Goal: Task Accomplishment & Management: Complete application form

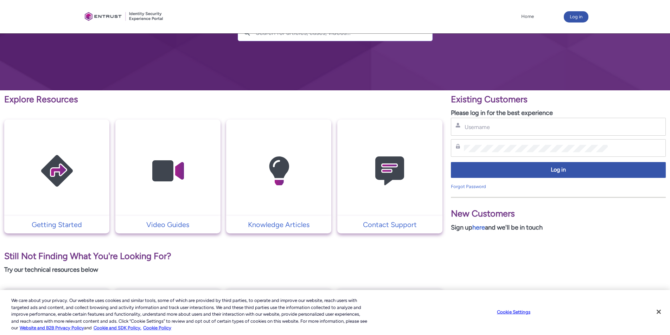
scroll to position [70, 0]
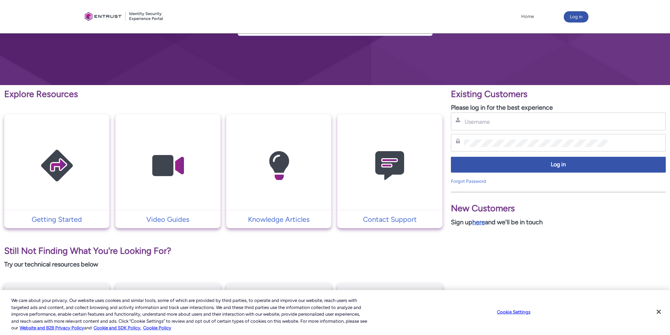
click at [481, 224] on link "here" at bounding box center [478, 222] width 13 height 8
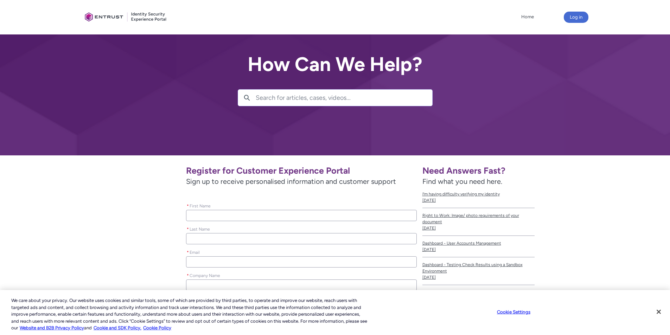
click at [211, 216] on input "* First Name" at bounding box center [301, 215] width 230 height 11
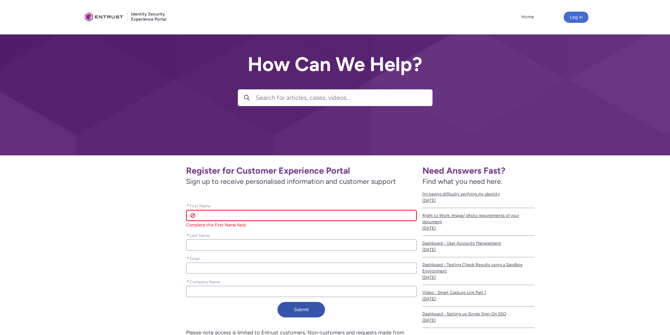
click at [211, 216] on input "* First Name" at bounding box center [301, 215] width 230 height 11
type lightning-primitive-input-simple "D"
type input "D"
type lightning-primitive-input-simple "De"
type input "De"
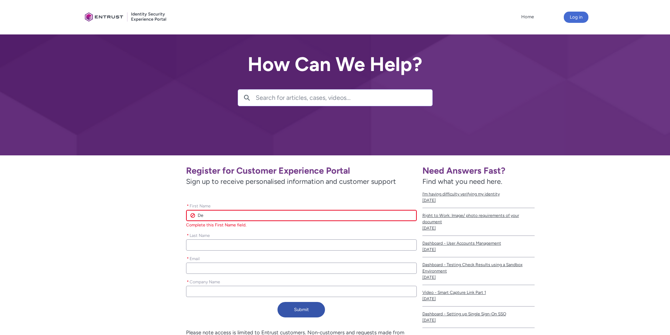
type lightning-primitive-input-simple "Den"
type input "Den"
type lightning-primitive-input-simple "Denn"
type input "Denn"
type lightning-primitive-input-simple "Denni"
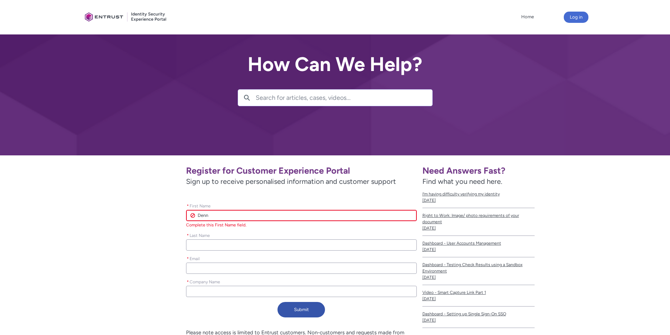
type input "Denni"
type lightning-primitive-input-simple "[PERSON_NAME]"
type input "[PERSON_NAME]"
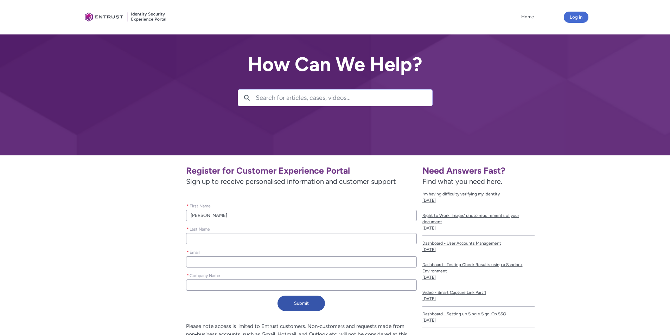
type lightning-primitive-input-simple "Z"
type input "Z"
type lightning-primitive-input-simple "Zw"
type input "Zw"
type lightning-primitive-input-simple "Zwe"
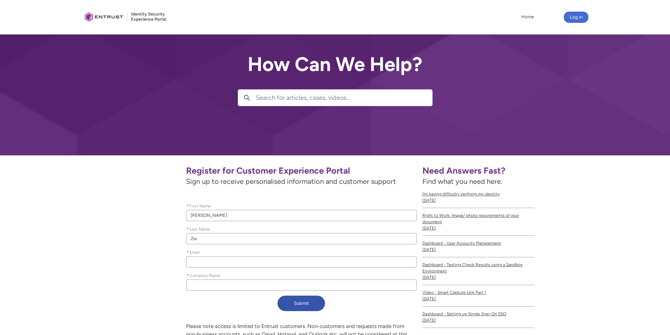
type input "Zwe"
type lightning-primitive-input-simple "Zwei"
type input "Zwei"
type lightning-primitive-input-simple "[PERSON_NAME]"
type input "[PERSON_NAME]"
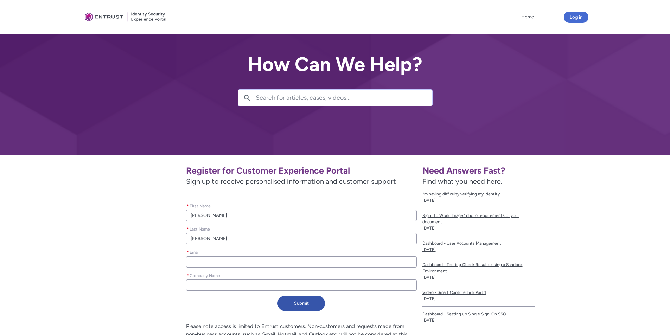
type lightning-primitive-input-simple "Zweigl"
type input "Zweigl"
type lightning-primitive-input-simple "[PERSON_NAME]"
type input "[PERSON_NAME]"
type lightning-primitive-input-simple "d"
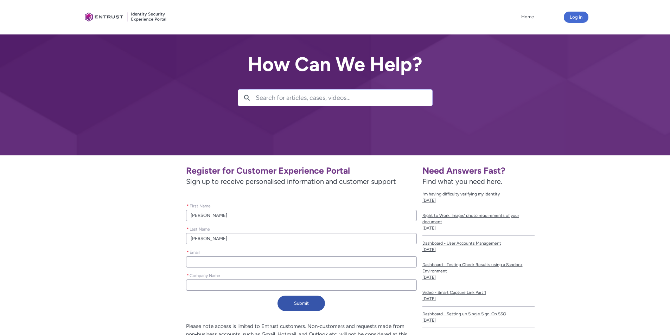
type input "d"
type lightning-primitive-input-simple "dz"
type input "dz"
type lightning-primitive-input-simple "dz@"
type input "dz@"
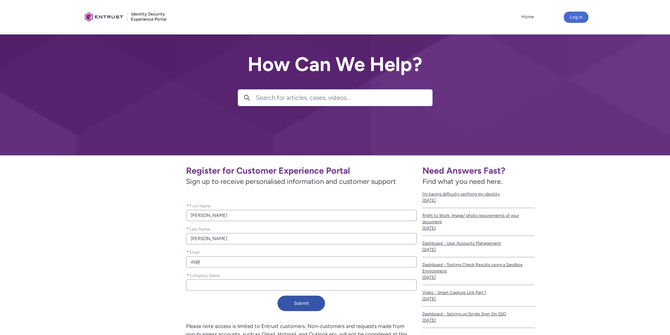
type lightning-primitive-input-simple "dz@b"
type input "dz@b"
type lightning-primitive-input-simple "dz@ba"
type input "dz@ba"
type lightning-primitive-input-simple "dz@bae"
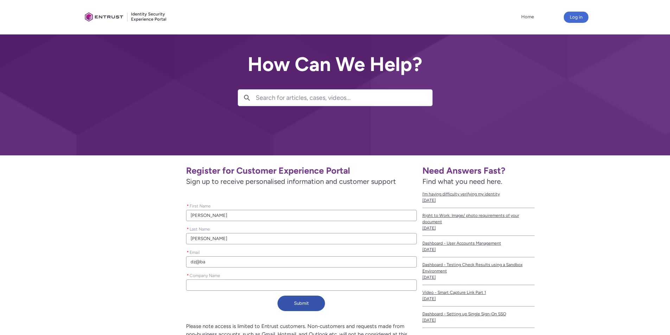
type input "dz@bae"
type lightning-primitive-input-simple "dz@baeb"
type input "dz@baeb"
type lightning-primitive-input-simple "dz@baeb9"
type input "dz@baeb9"
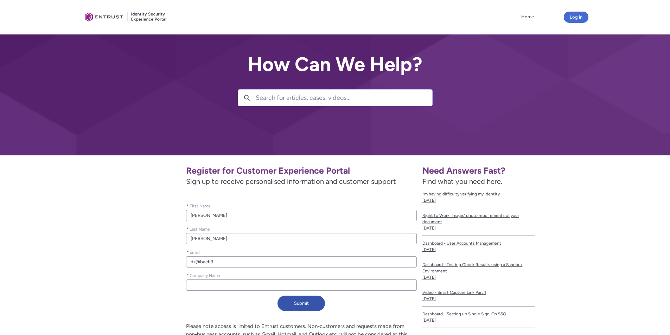
type lightning-primitive-input-simple "dz@baeb90"
type input "dz@baeb90"
type lightning-primitive-input-simple "dz@baeb90."
type input "dz@baeb90."
type lightning-primitive-input-simple "dz@baeb90.c"
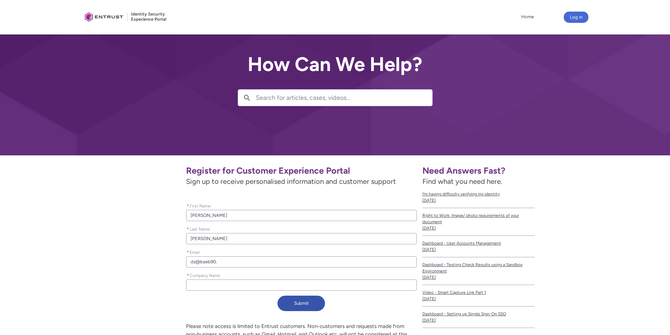
type input "dz@baeb90.c"
type lightning-primitive-input-simple "[EMAIL_ADDRESS][DOMAIN_NAME]"
type input "[EMAIL_ADDRESS][DOMAIN_NAME]"
type lightning-primitive-input-simple "[EMAIL_ADDRESS][DOMAIN_NAME]"
type input "[EMAIL_ADDRESS][DOMAIN_NAME]"
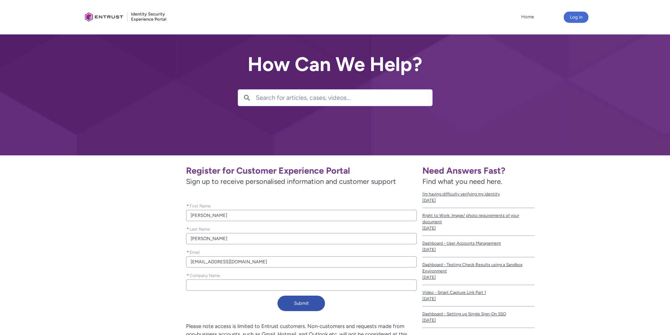
type lightning-primitive-input-simple "B"
type input "B"
type lightning-primitive-input-simple "BA"
type input "BA"
type lightning-primitive-input-simple "BAE"
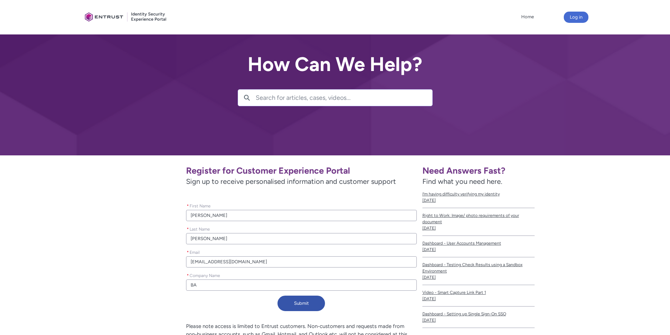
type input "BAE"
type lightning-primitive-input-simple "BAEB"
type input "BAEB"
type lightning-primitive-input-simple "BAEB9"
type input "BAEB9"
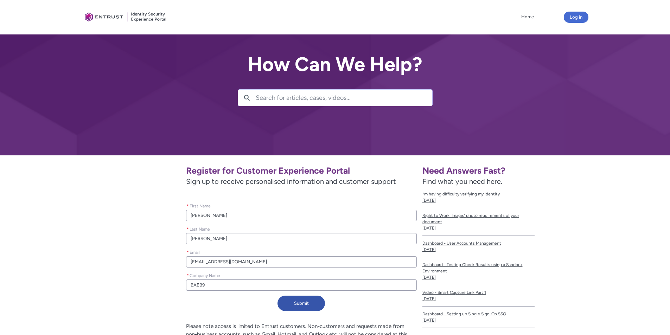
type lightning-primitive-input-simple "BAEB90"
type input "BAEB90"
type lightning-primitive-input-simple "BAEB90,"
type input "BAEB90,"
type lightning-primitive-input-simple "BAEB90,"
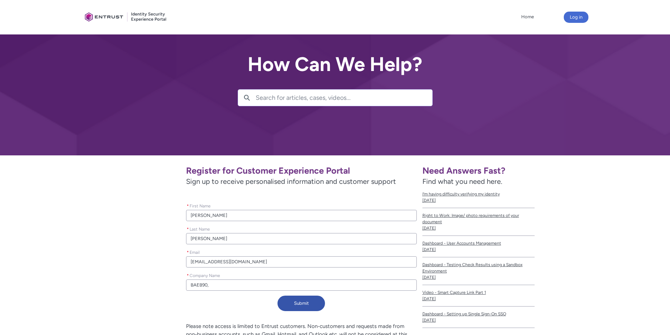
type input "BAEB90,"
type lightning-primitive-input-simple "BAEB90, L"
type input "BAEB90, L"
type lightning-primitive-input-simple "BAEB90, LL"
type input "BAEB90, LL"
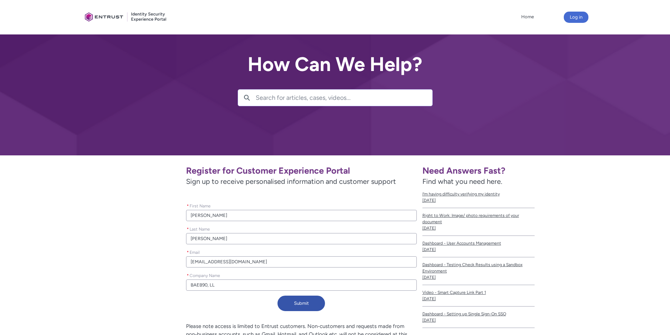
type lightning-primitive-input-simple "BAEB90, LLC"
type input "BAEB90, LLC"
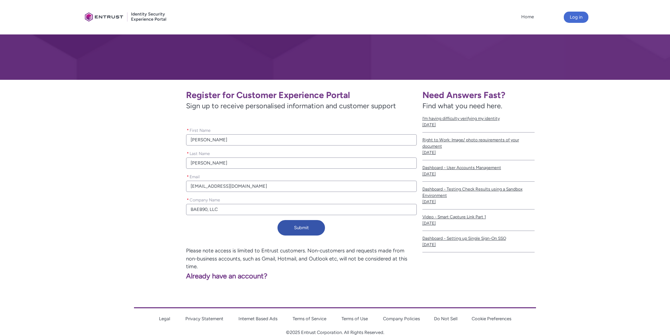
scroll to position [82, 0]
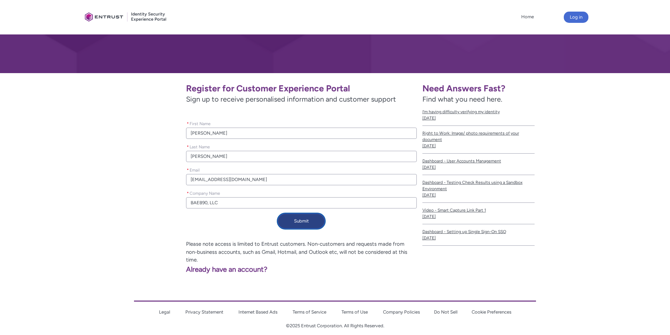
click at [305, 225] on button "Submit" at bounding box center [301, 221] width 47 height 15
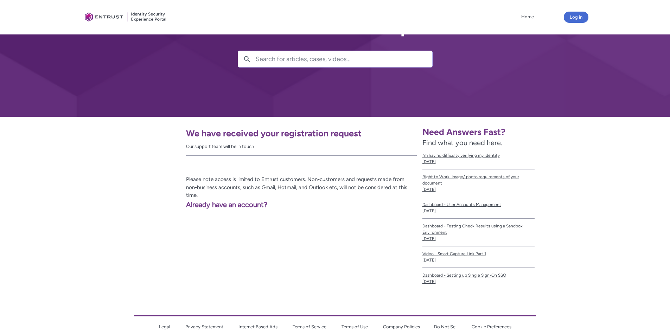
scroll to position [26, 0]
